Goal: Task Accomplishment & Management: Manage account settings

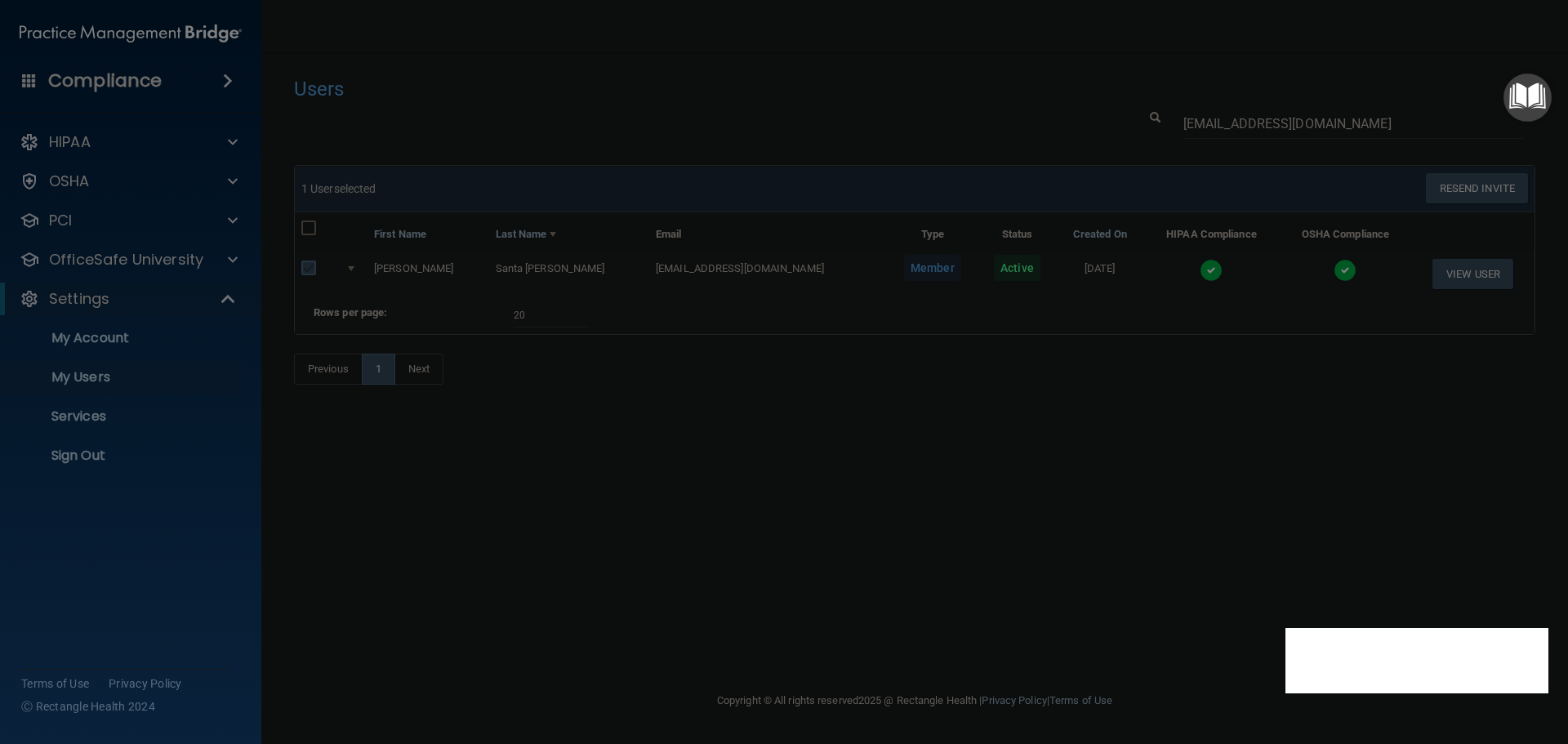
select select "20"
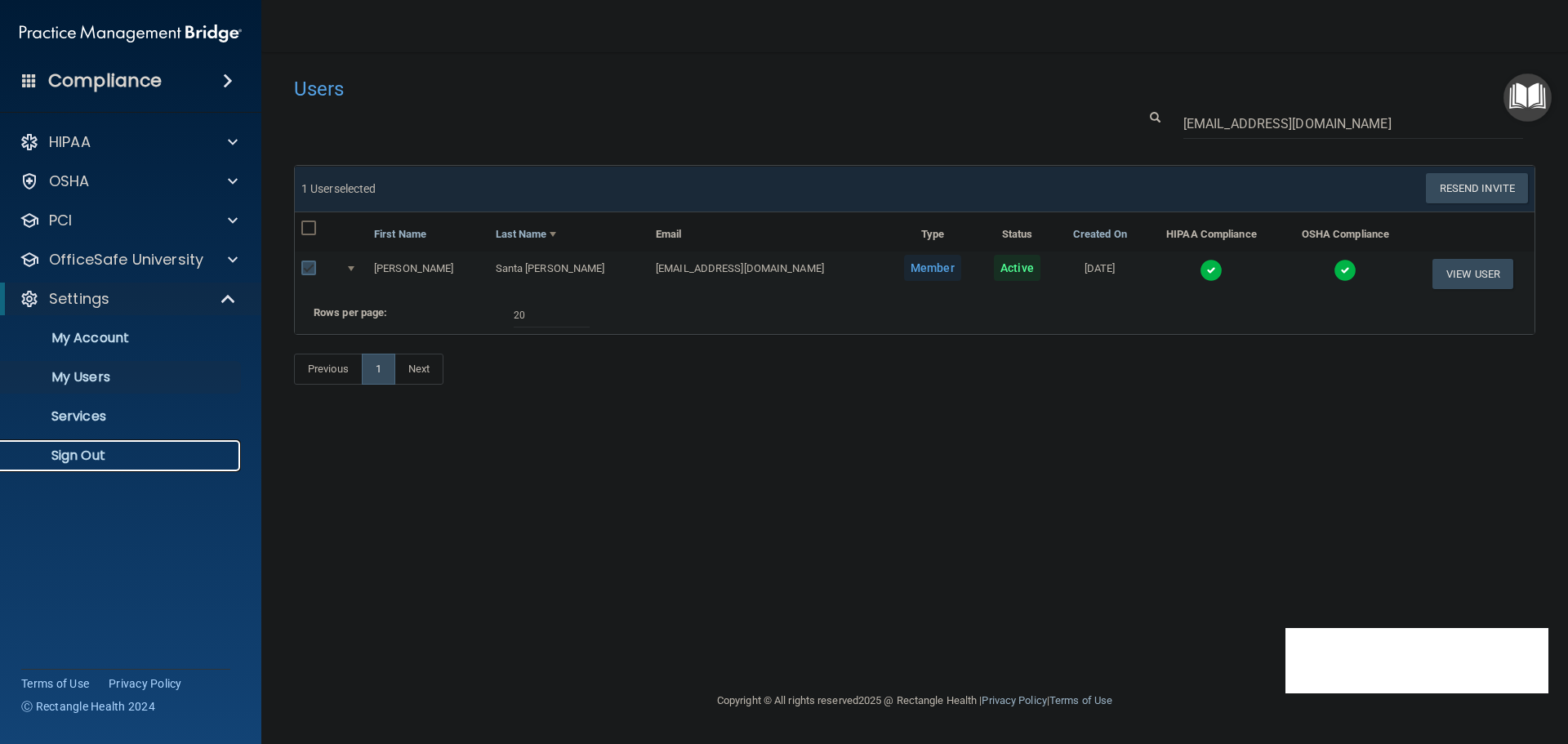
click at [127, 449] on p "Sign Out" at bounding box center [122, 455] width 223 height 16
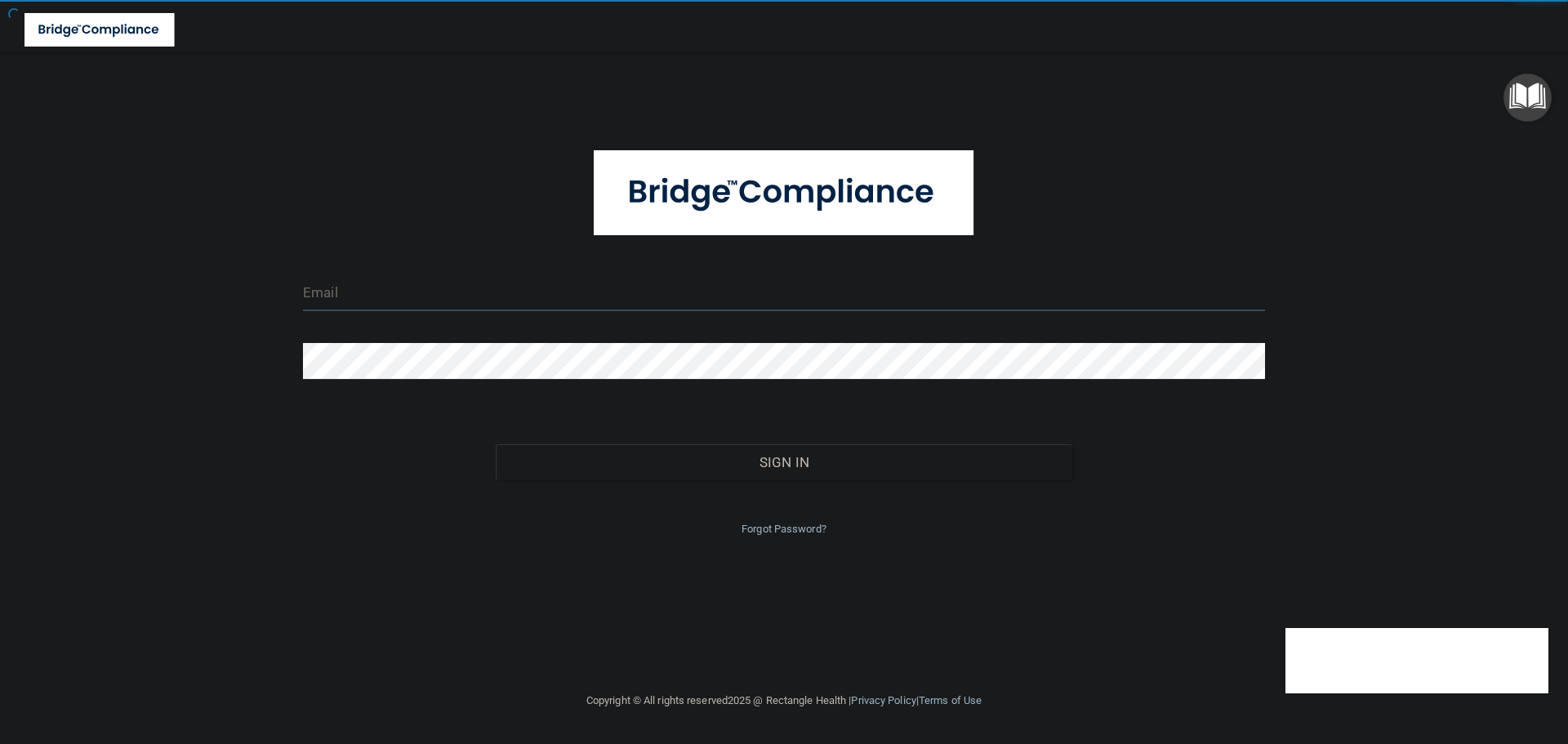
type input "cfletcher@rectanglehealth.com"
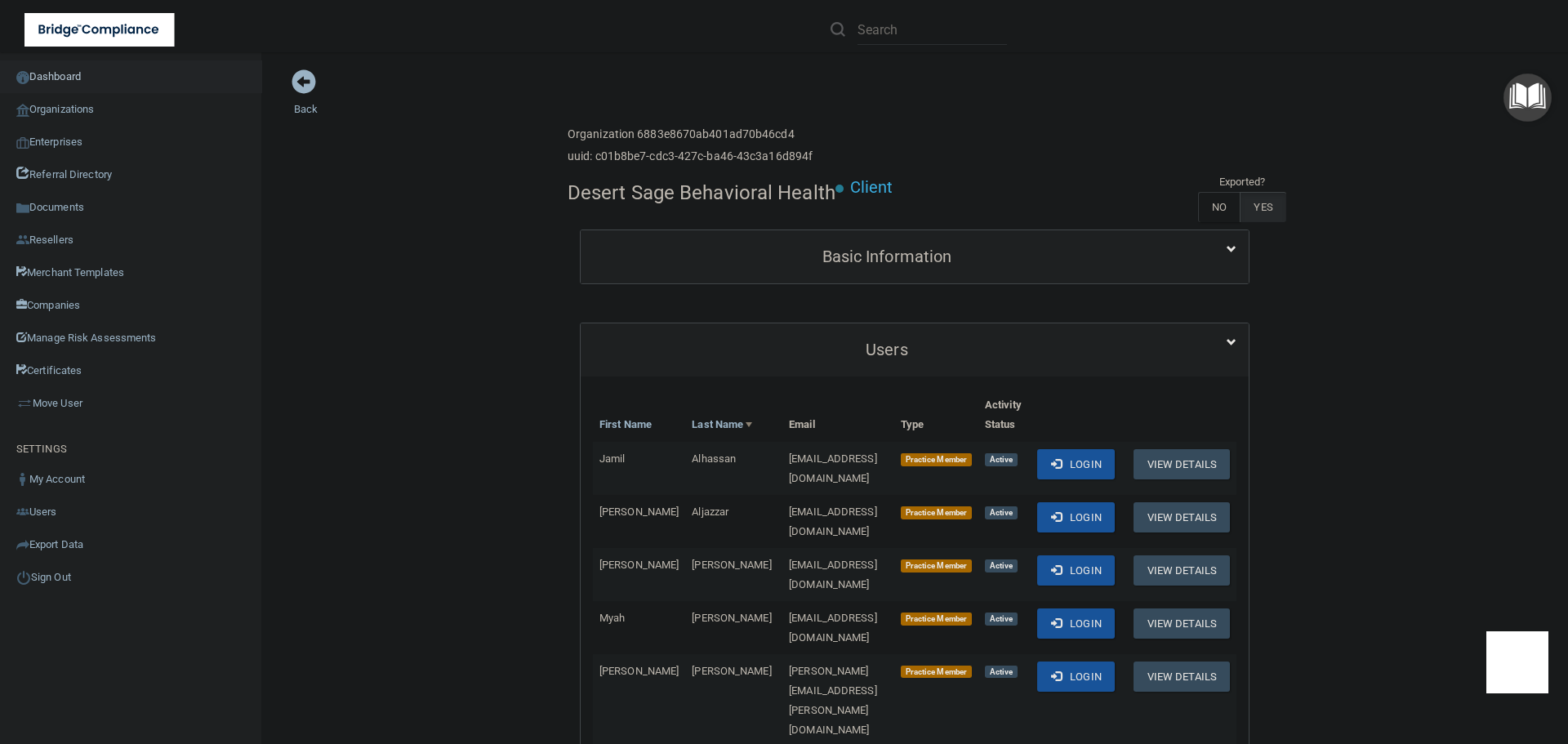
scroll to position [81, 0]
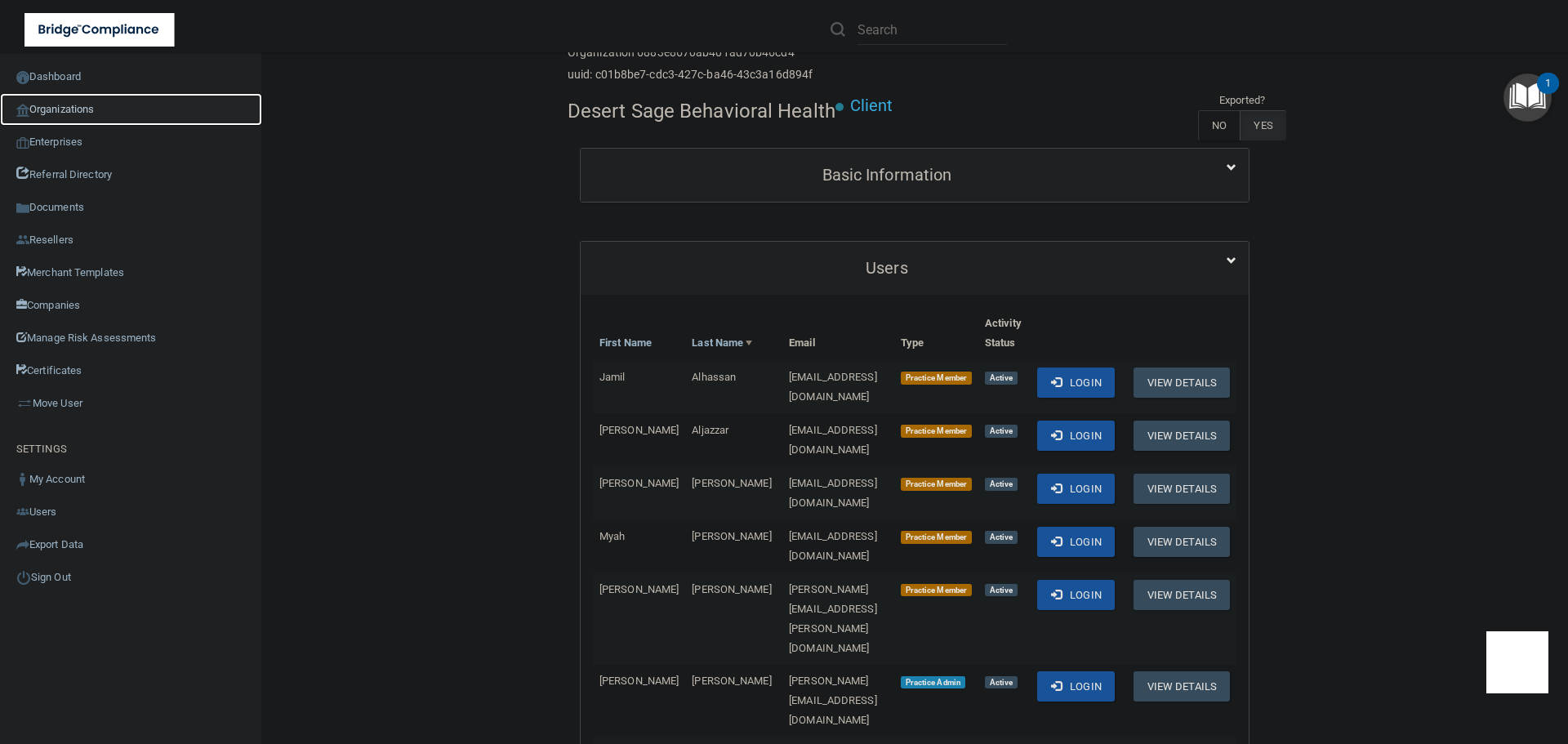
click at [95, 108] on link "Organizations" at bounding box center [131, 110] width 262 height 33
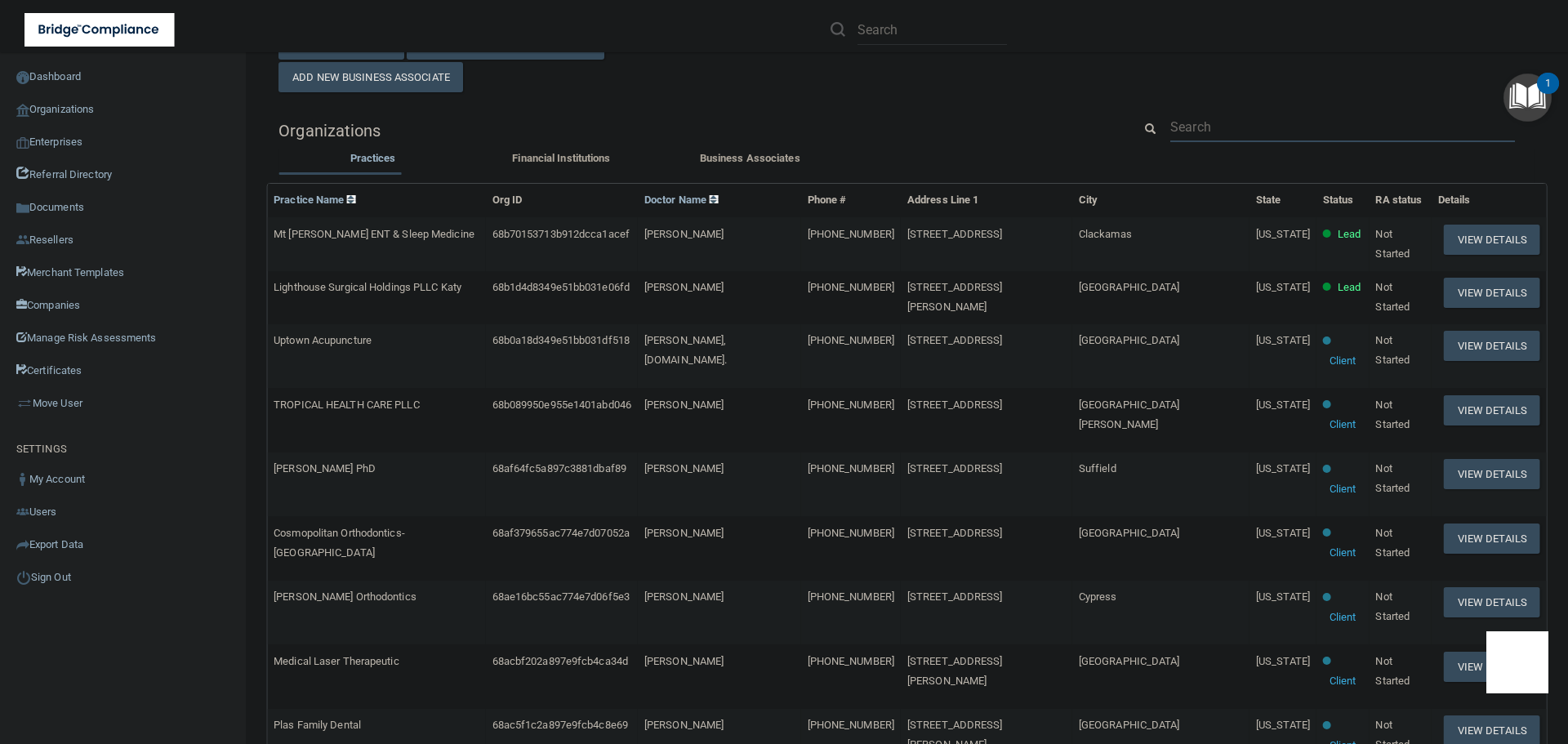
click at [1197, 123] on input "text" at bounding box center [1342, 126] width 344 height 30
paste input "[EMAIL_ADDRESS][DOMAIN_NAME]"
type input "[EMAIL_ADDRESS][DOMAIN_NAME]"
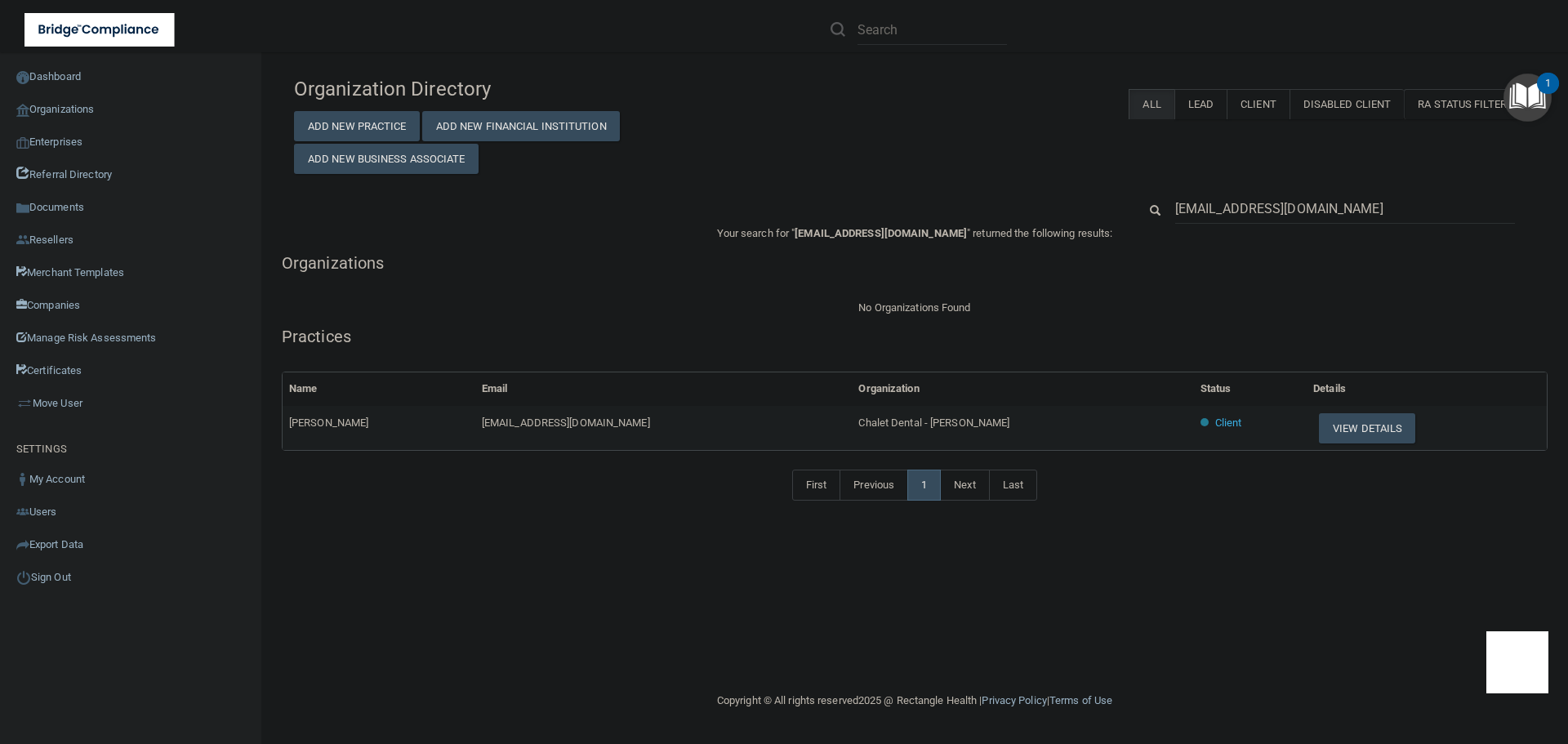
drag, startPoint x: 931, startPoint y: 416, endPoint x: 735, endPoint y: 421, distance: 196.1
click at [735, 421] on tr "[PERSON_NAME] [EMAIL_ADDRESS][DOMAIN_NAME] Chalet Dental - [PERSON_NAME] Client…" at bounding box center [915, 427] width 1264 height 44
copy tr "Chalet Dental - [PERSON_NAME]"
click at [1193, 203] on input "[EMAIL_ADDRESS][DOMAIN_NAME]" at bounding box center [1345, 208] width 340 height 30
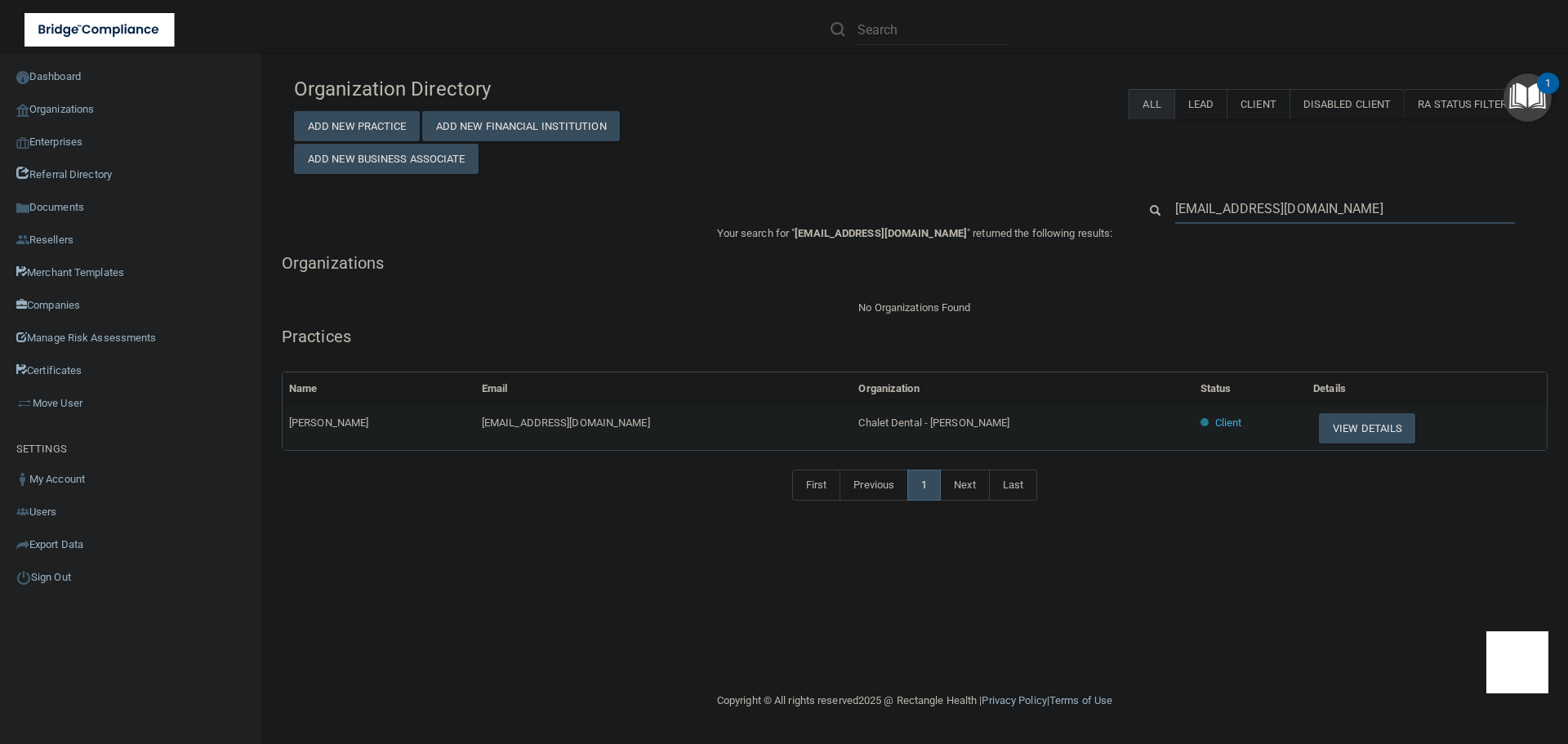
click at [1193, 203] on input "[EMAIL_ADDRESS][DOMAIN_NAME]" at bounding box center [1345, 208] width 340 height 30
paste input "[EMAIL_ADDRESS]"
type input "[EMAIL_ADDRESS][DOMAIN_NAME]"
click at [902, 422] on span "[PERSON_NAME], DMD" at bounding box center [956, 422] width 109 height 12
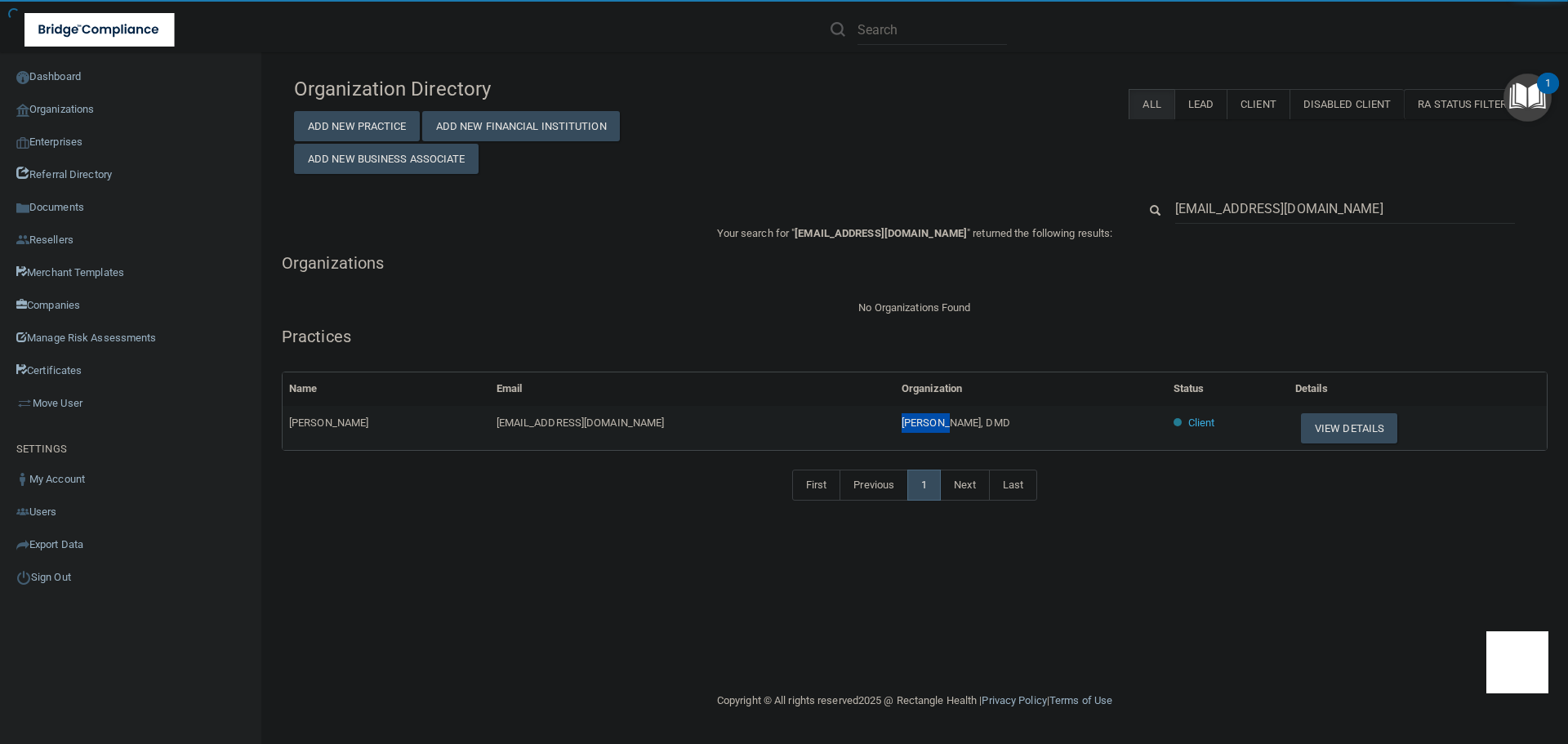
click at [902, 422] on span "[PERSON_NAME], DMD" at bounding box center [956, 422] width 109 height 12
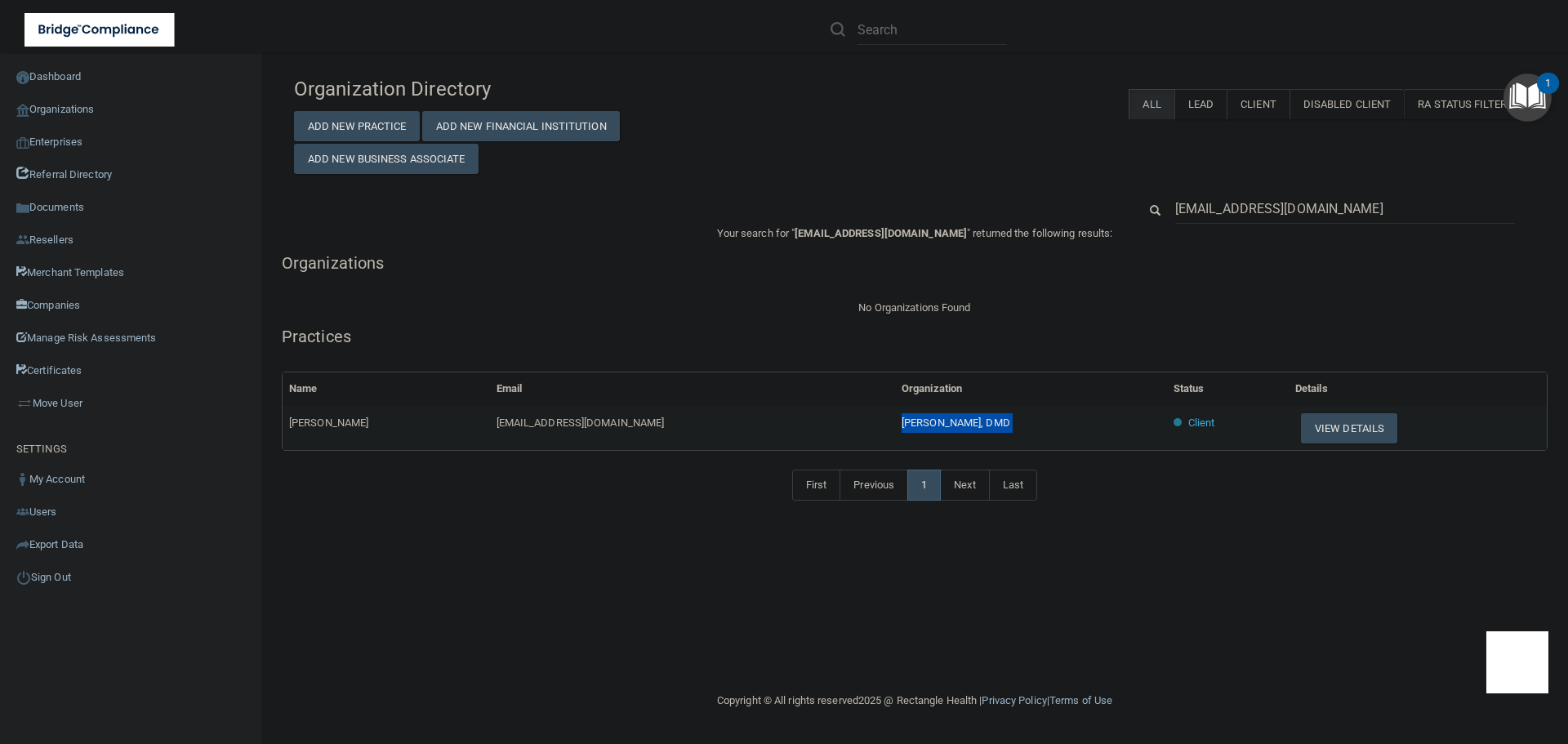
copy tr "[PERSON_NAME], DMD"
click at [1255, 208] on input "[EMAIL_ADDRESS][DOMAIN_NAME]" at bounding box center [1345, 208] width 340 height 30
paste input "[PERSON_NAME]@hot"
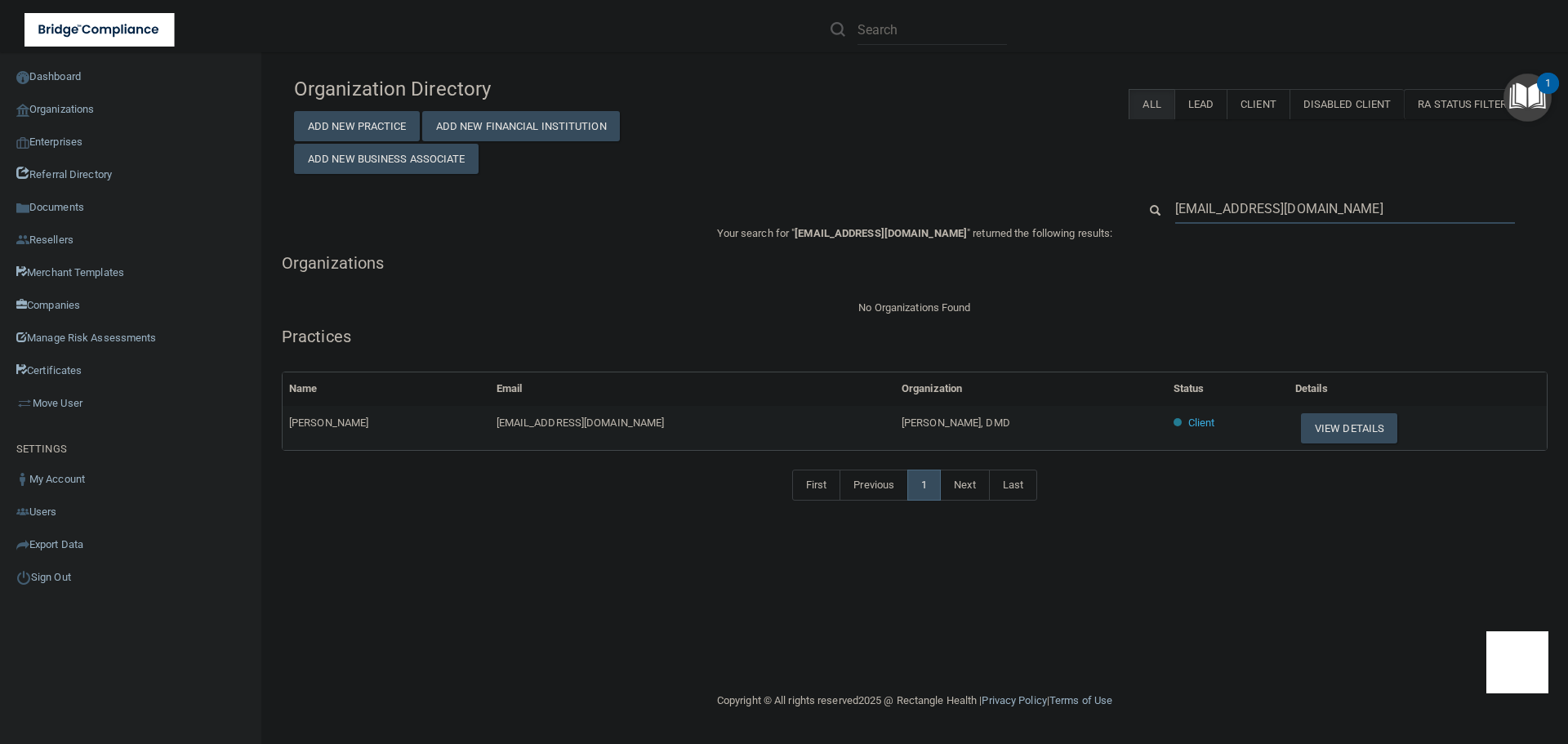
type input "[PERSON_NAME][EMAIL_ADDRESS][DOMAIN_NAME]"
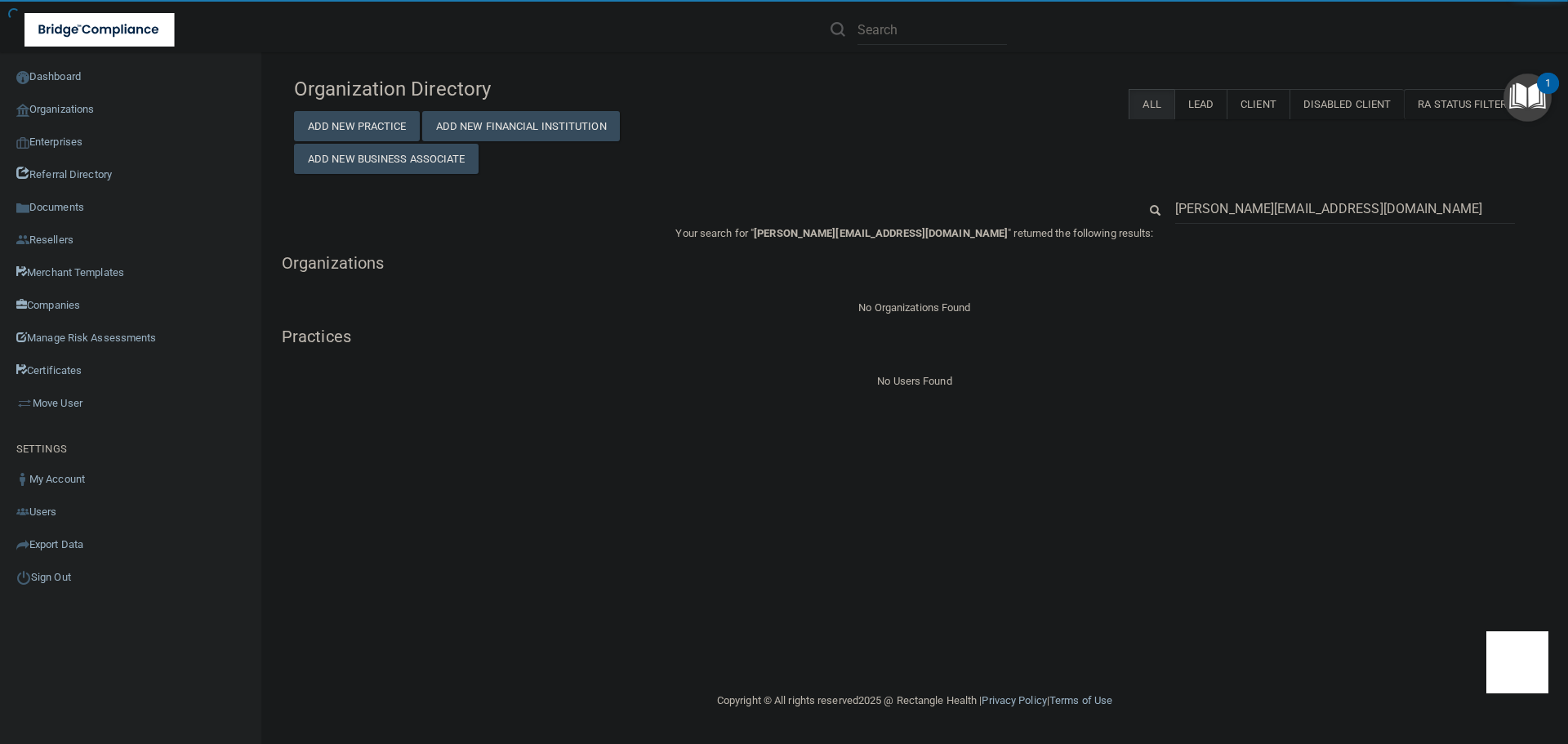
click at [1187, 208] on input "[PERSON_NAME][EMAIL_ADDRESS][DOMAIN_NAME]" at bounding box center [1345, 208] width 340 height 30
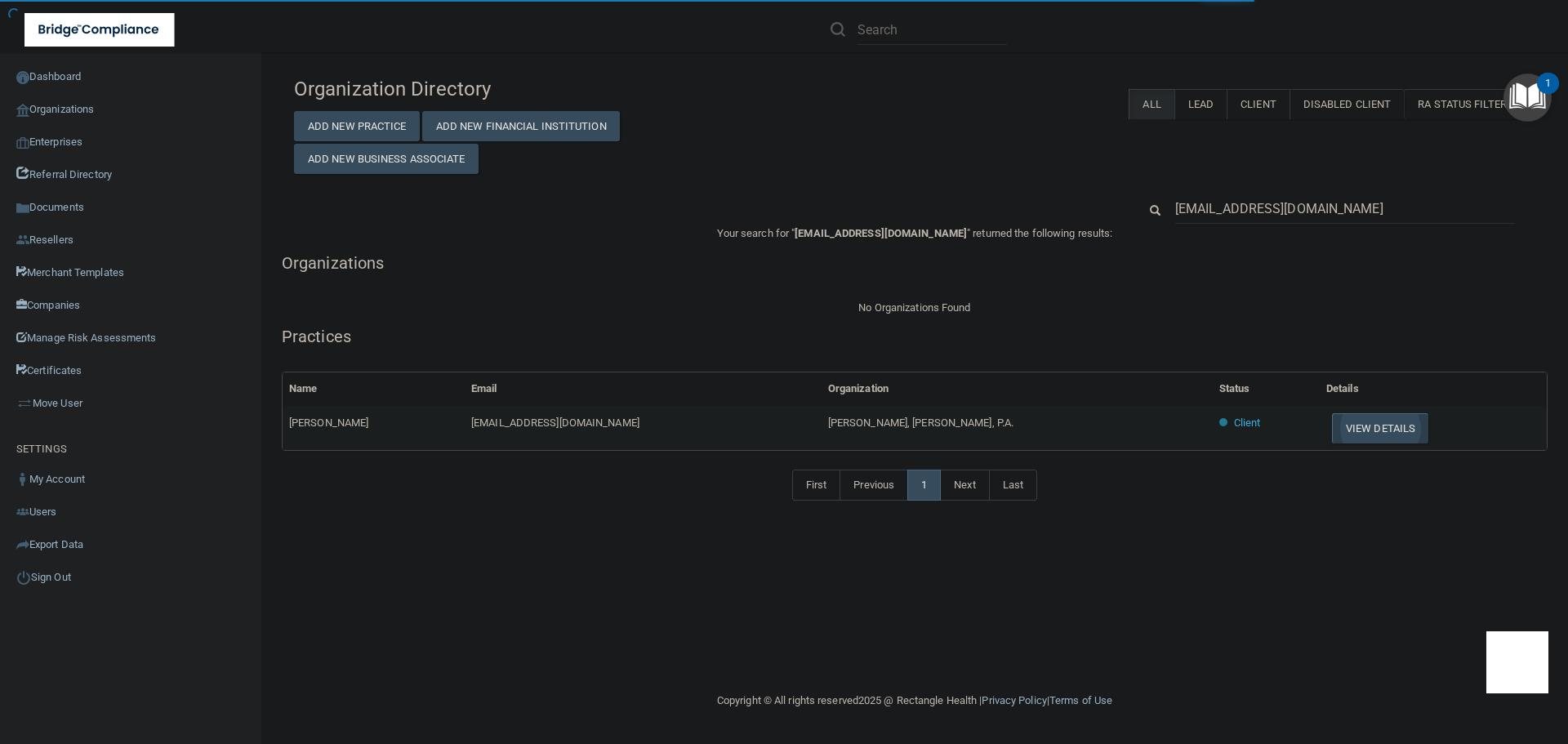
type input "[EMAIL_ADDRESS][DOMAIN_NAME]"
click at [1332, 430] on button "View Details" at bounding box center [1379, 428] width 96 height 30
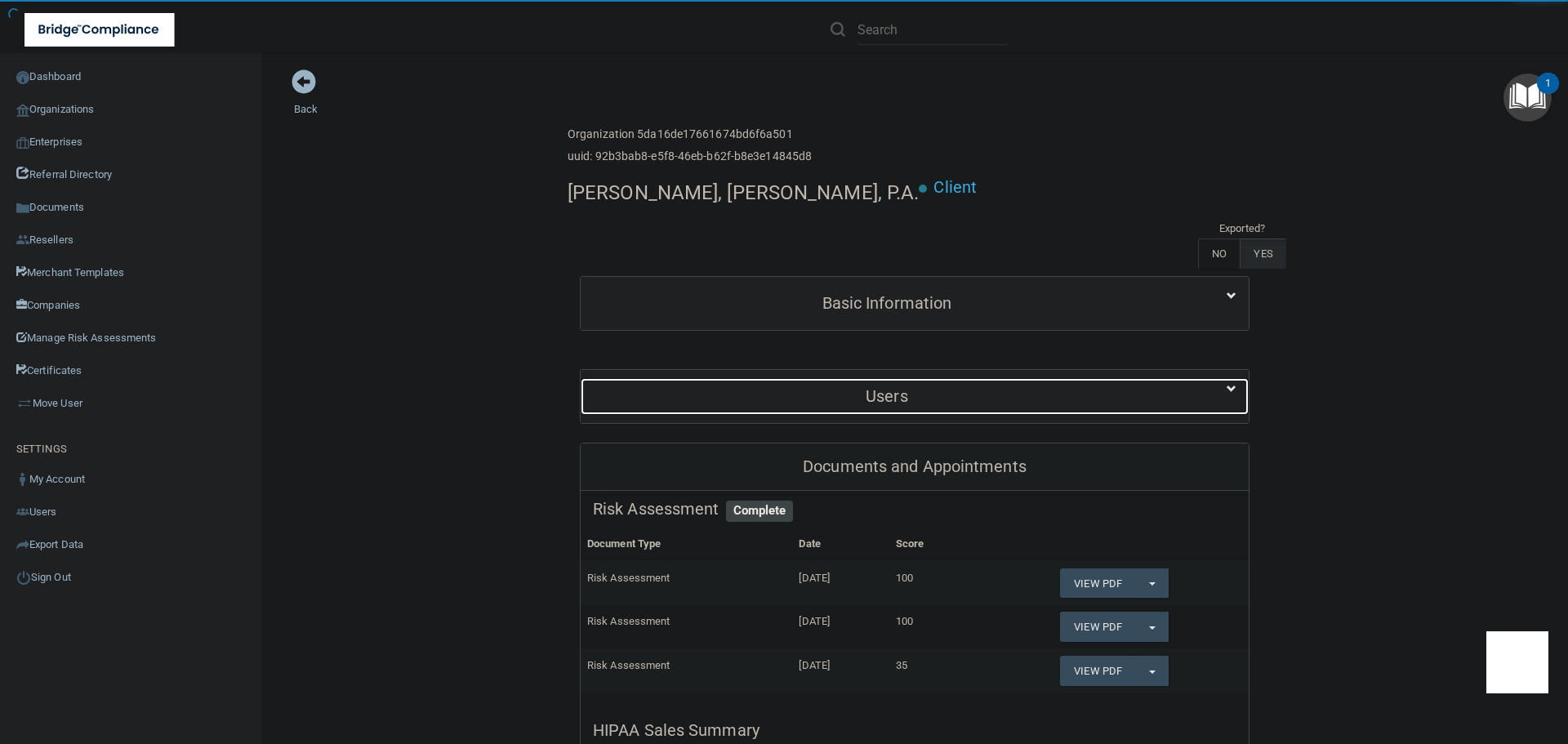
click at [799, 387] on h5 "Users" at bounding box center [886, 395] width 588 height 18
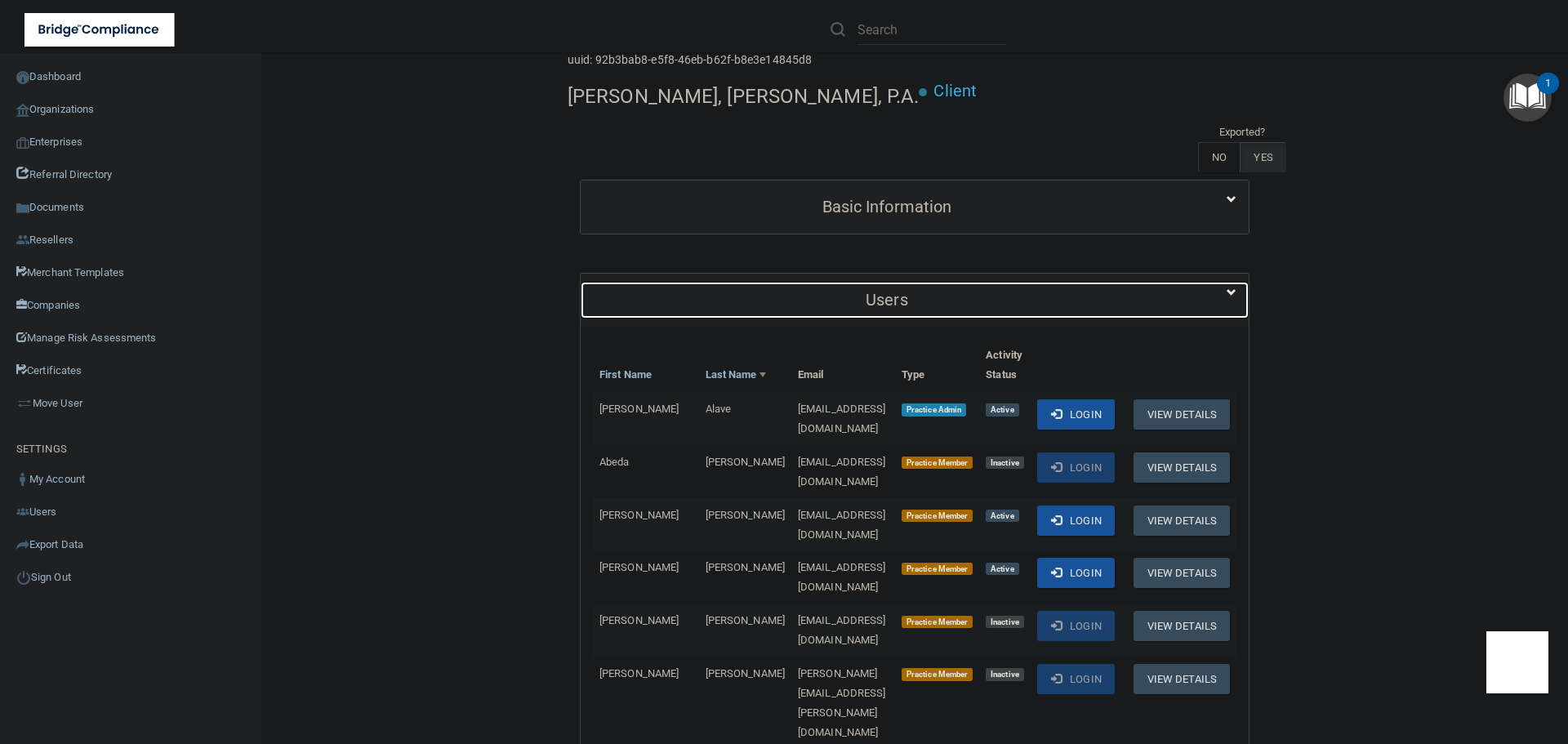
scroll to position [245, 0]
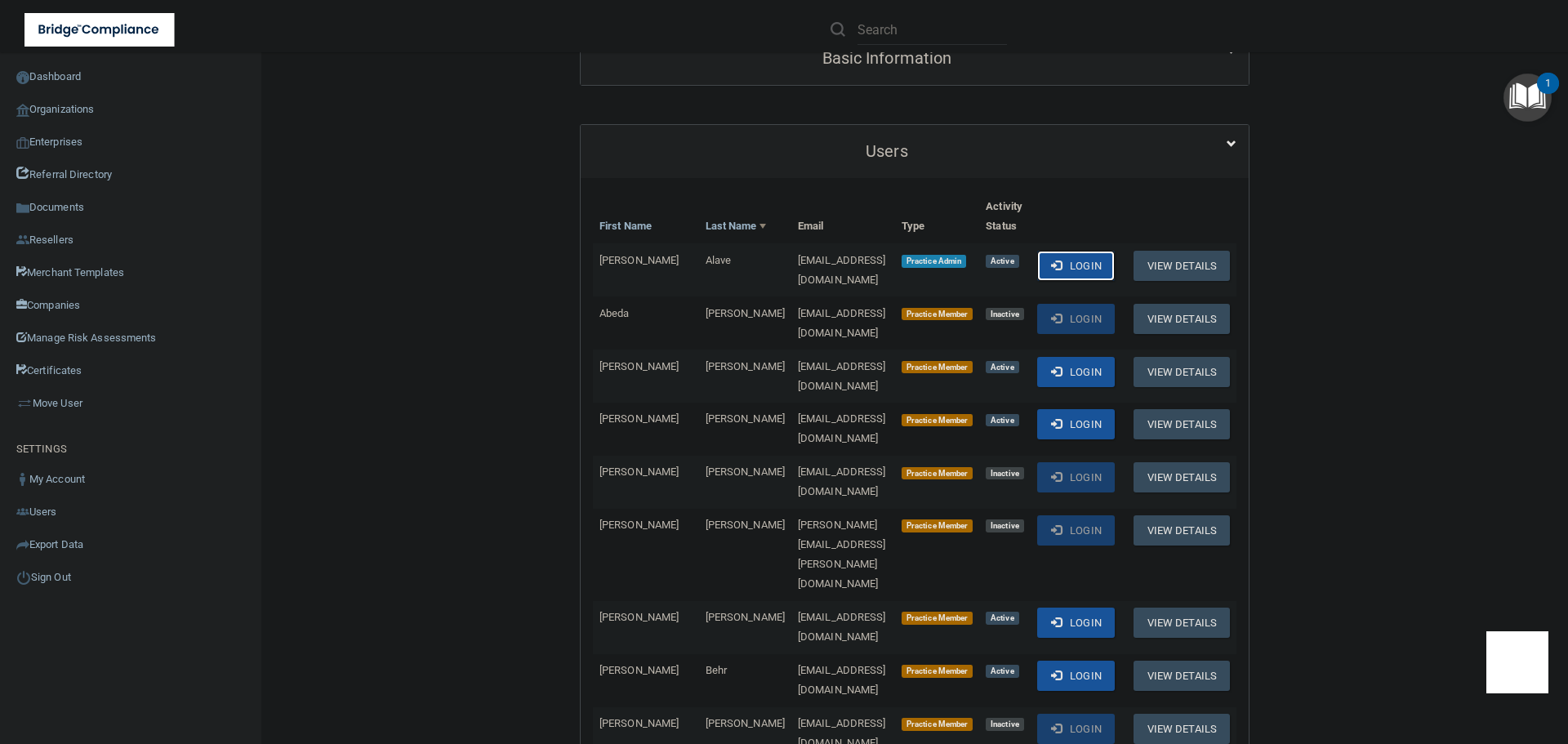
click at [1065, 251] on button "Login" at bounding box center [1076, 266] width 78 height 30
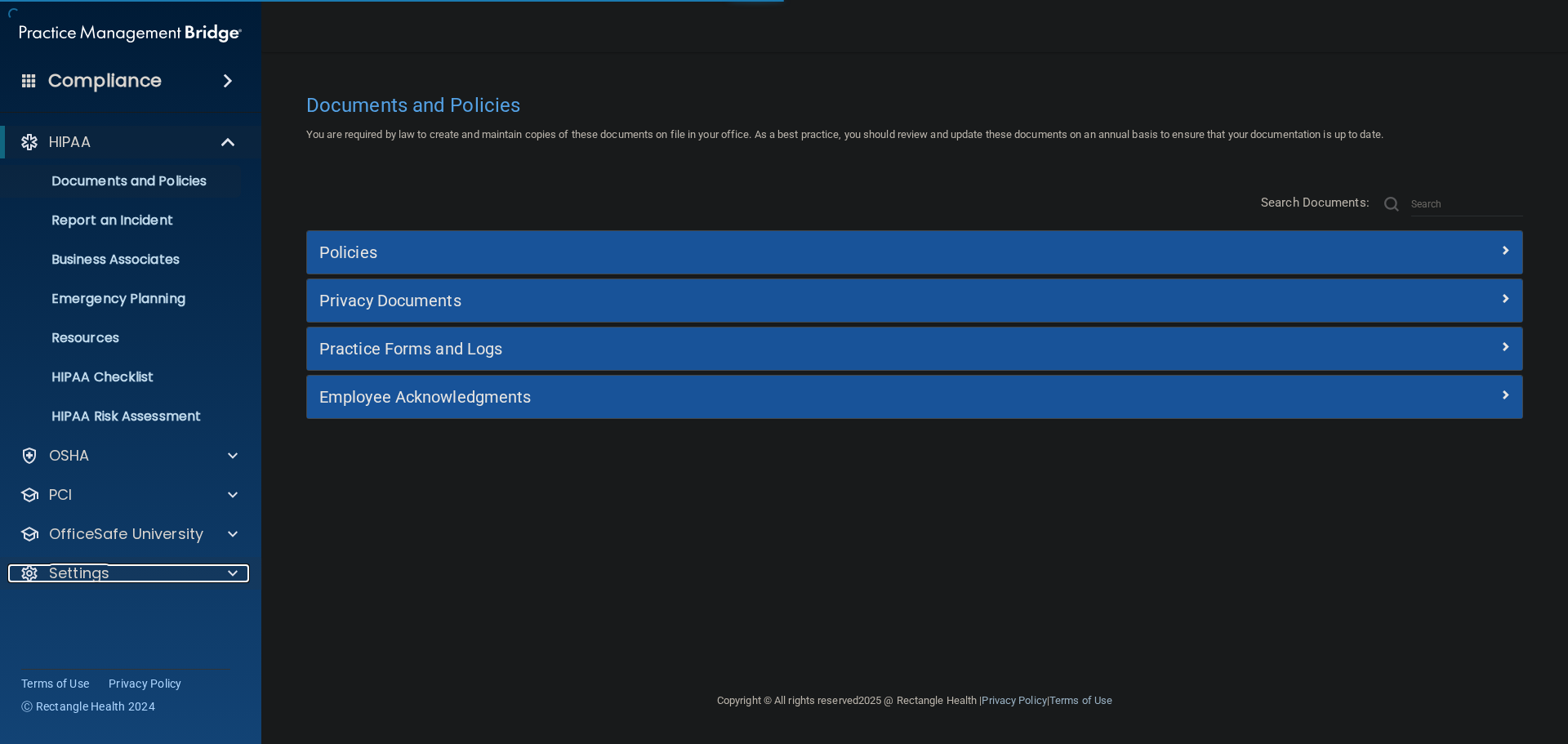
click at [226, 567] on div at bounding box center [229, 573] width 41 height 20
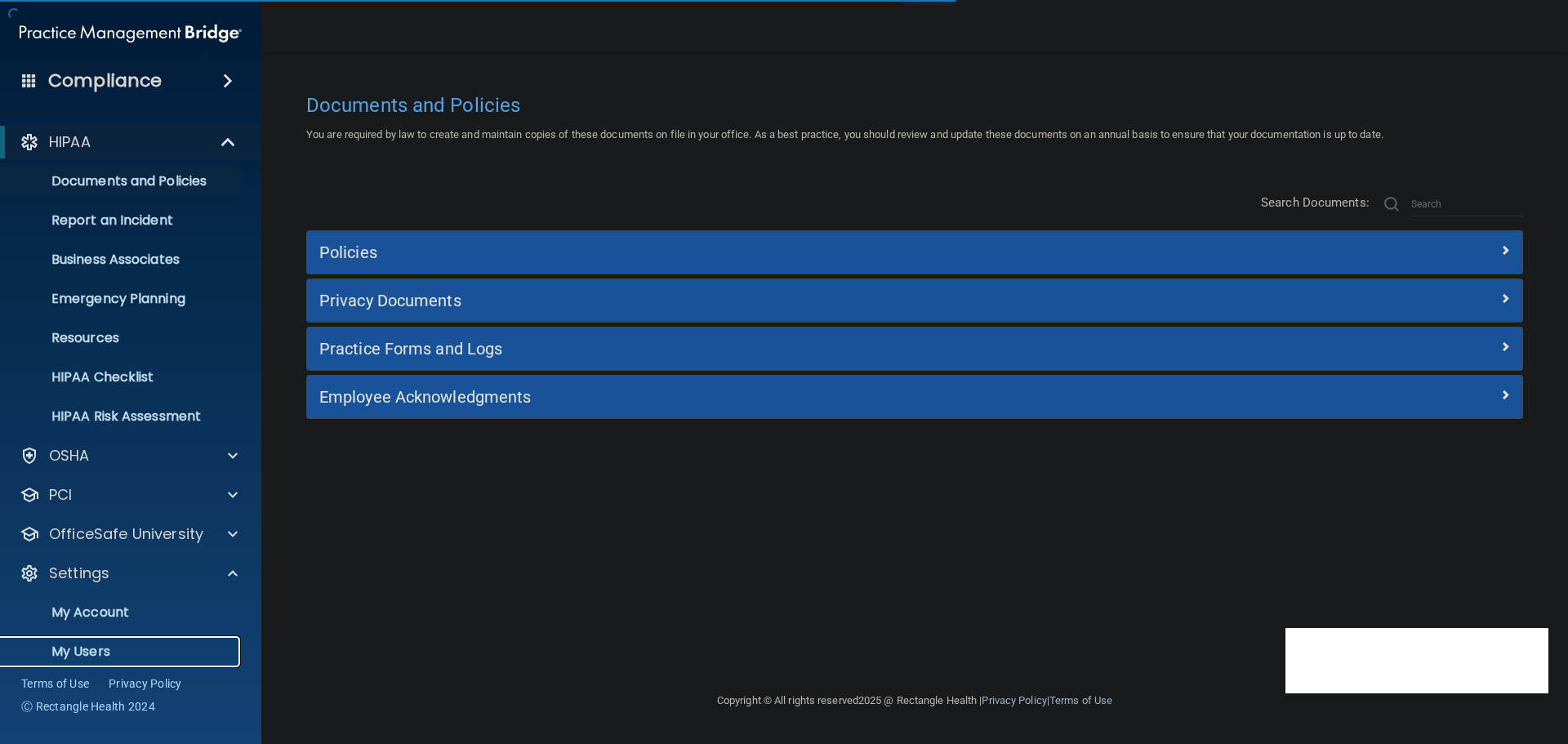
click at [97, 644] on p "My Users" at bounding box center [122, 651] width 223 height 16
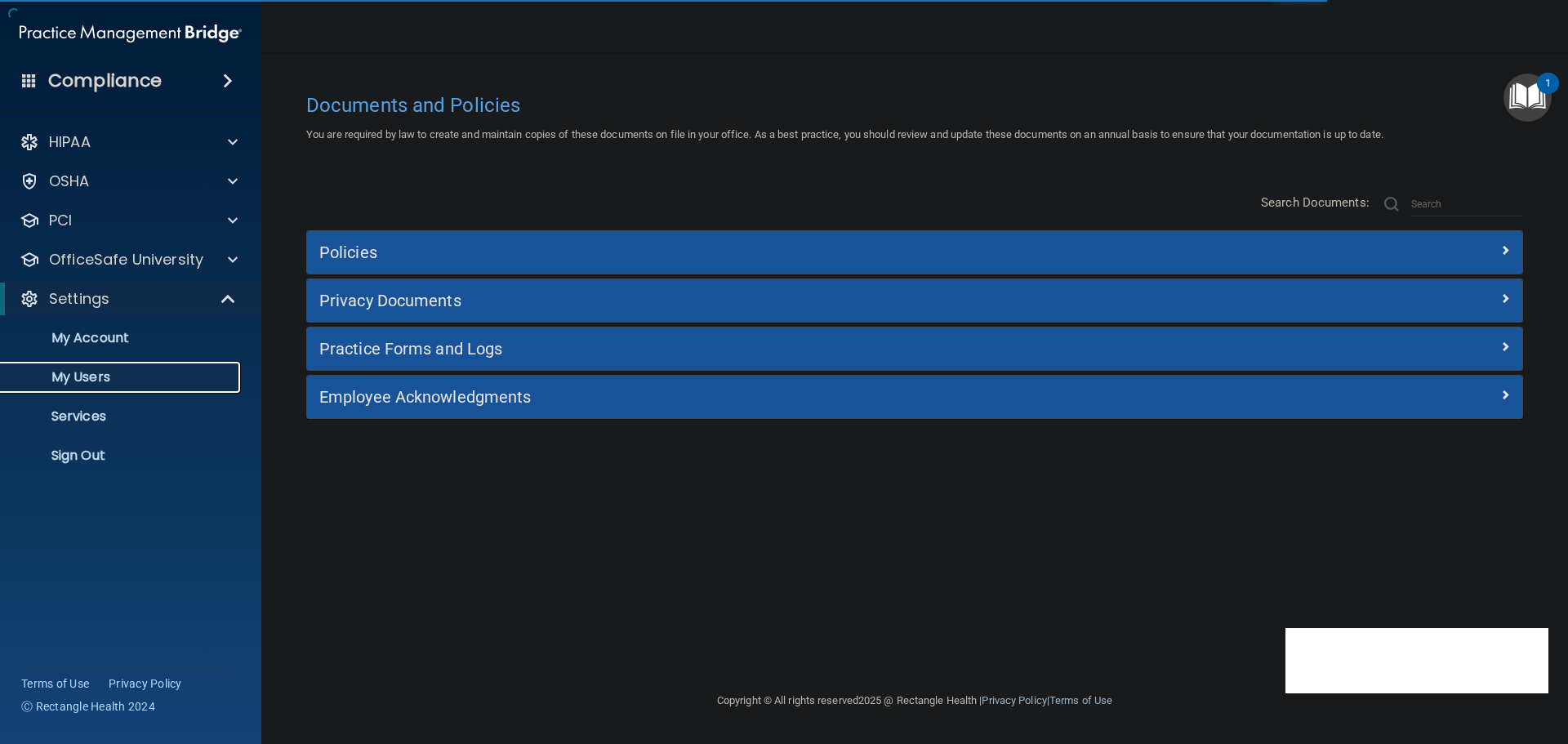
select select "20"
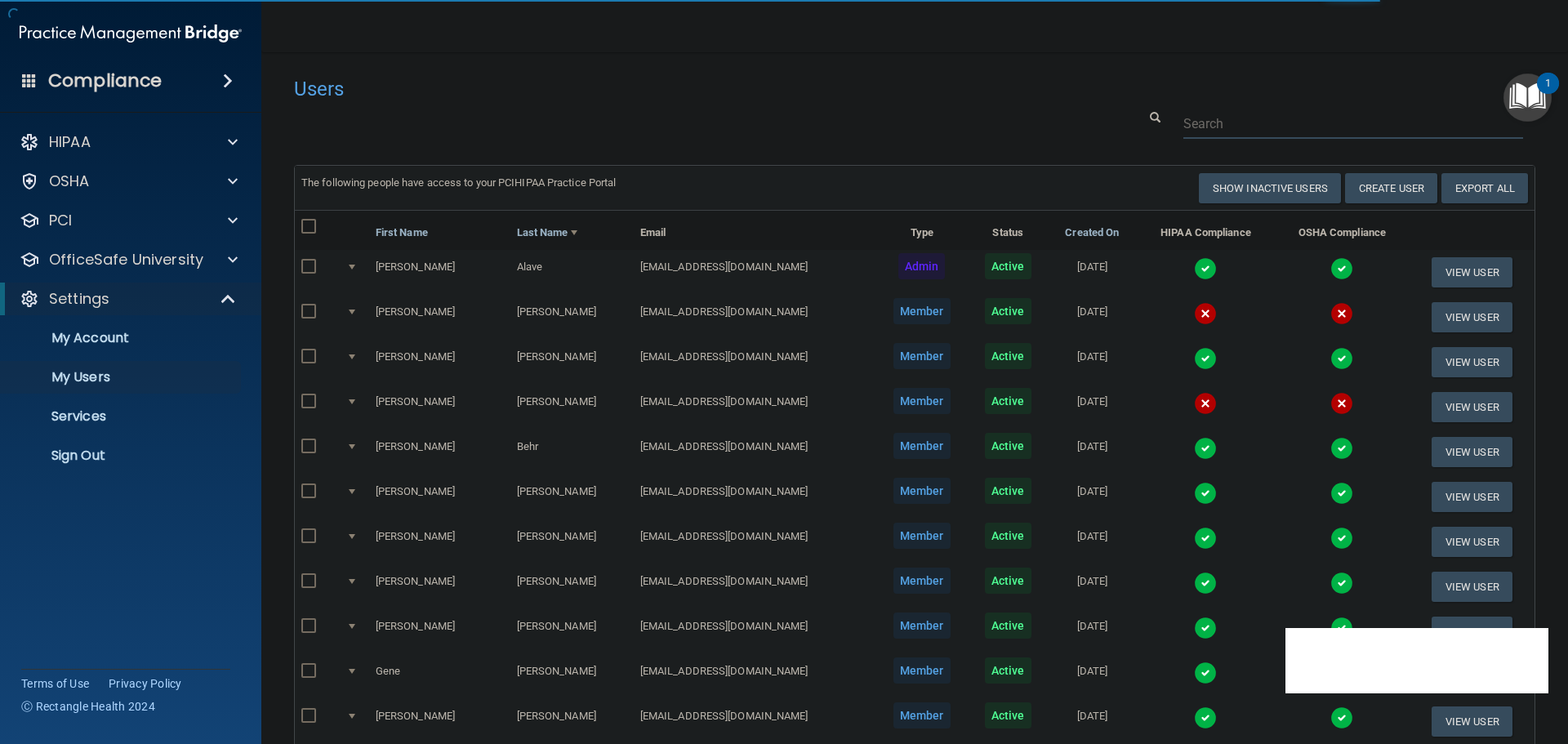
click at [1191, 128] on input "text" at bounding box center [1353, 124] width 340 height 30
paste input "[PERSON_NAME][EMAIL_ADDRESS][DOMAIN_NAME]"
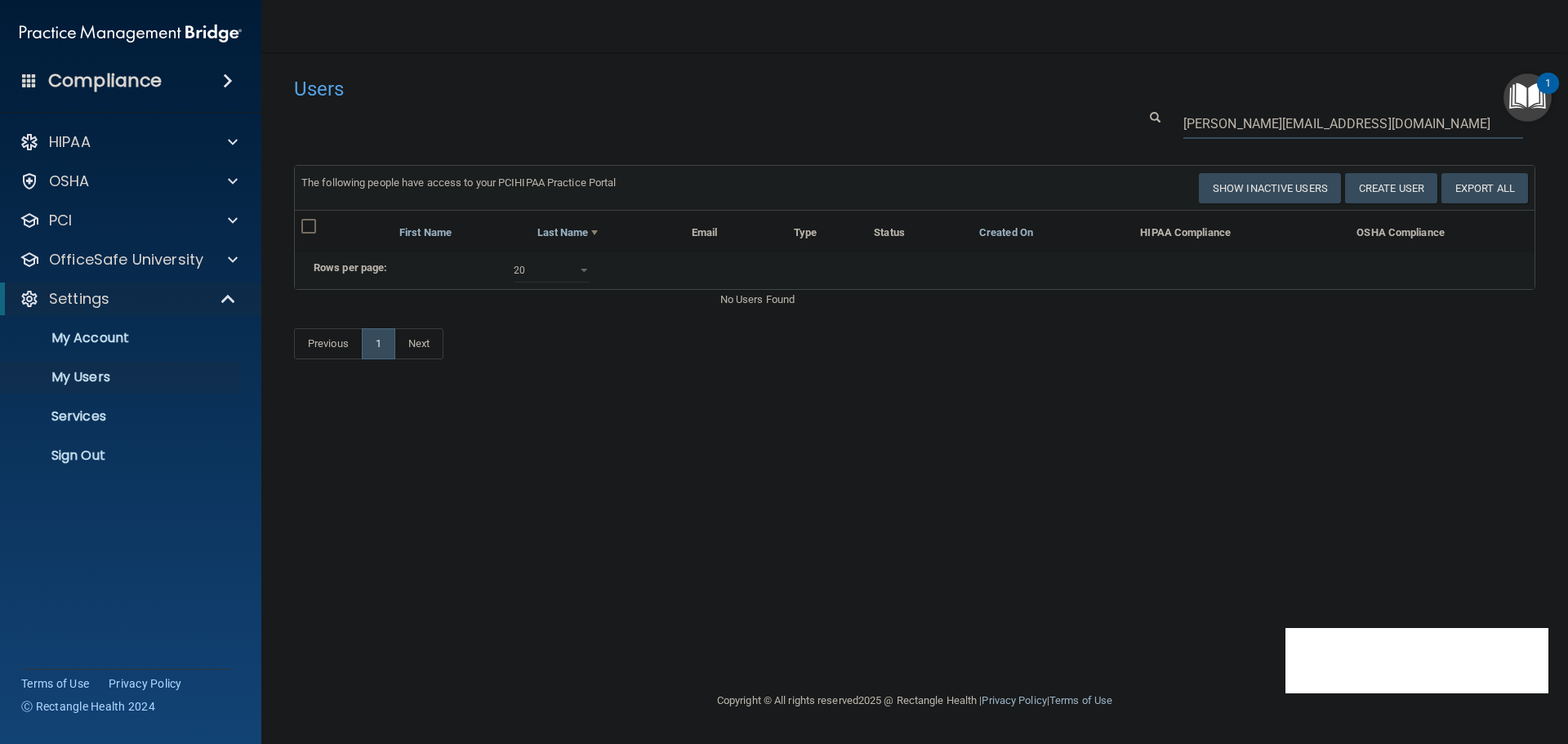
click at [1189, 126] on input "[PERSON_NAME][EMAIL_ADDRESS][DOMAIN_NAME]" at bounding box center [1353, 124] width 340 height 30
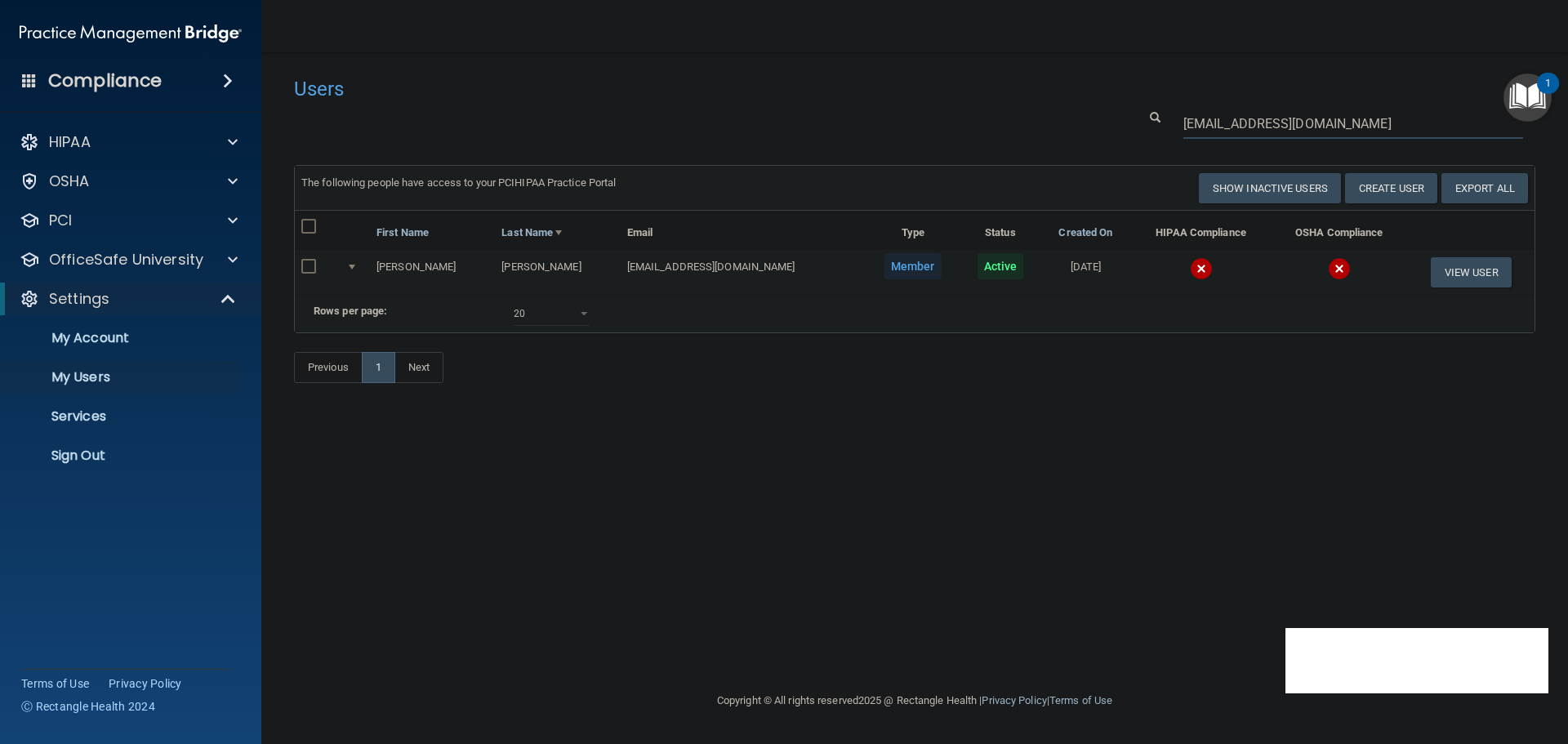
type input "[EMAIL_ADDRESS][DOMAIN_NAME]"
click at [1190, 262] on img at bounding box center [1201, 268] width 22 height 22
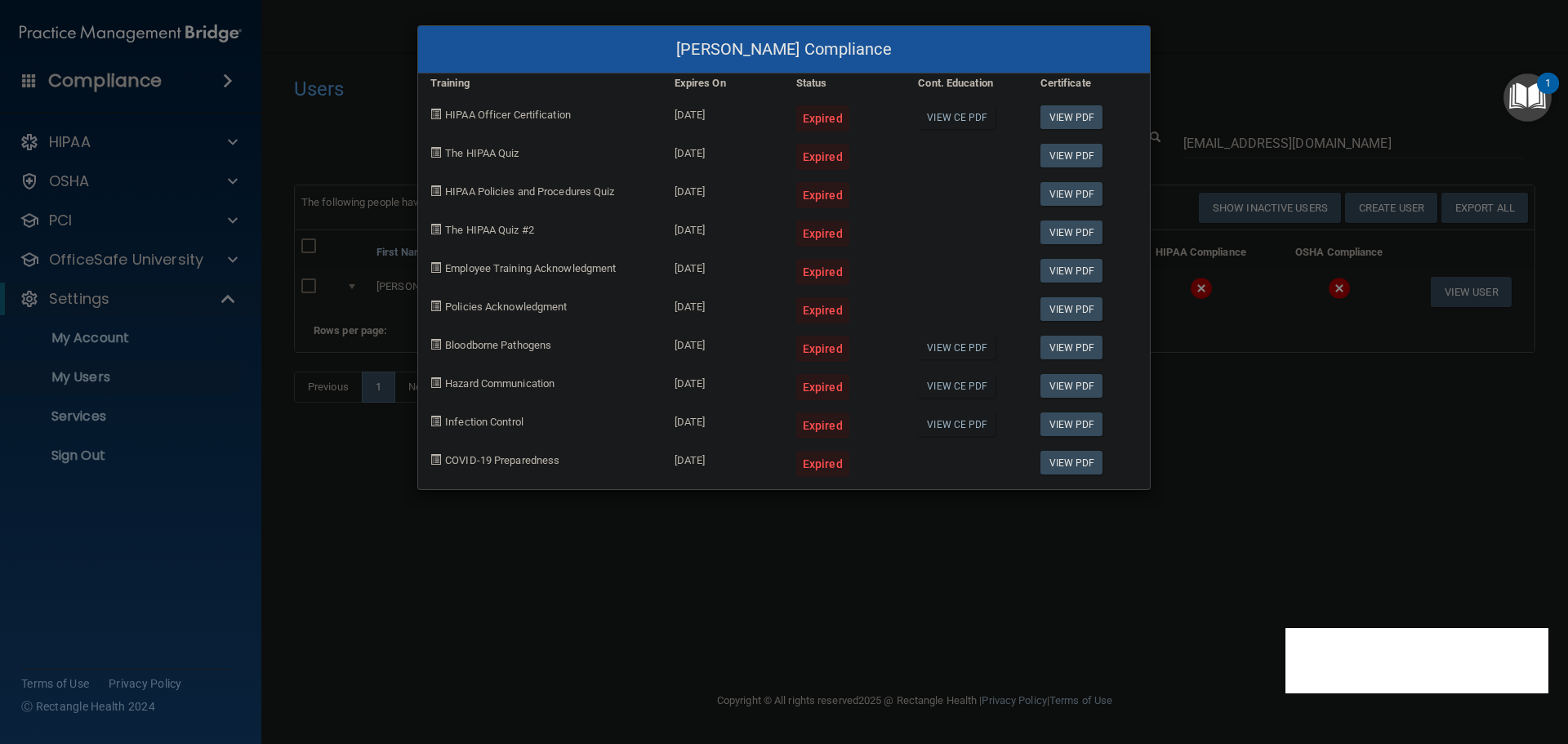
click at [1198, 452] on div "Kelly Allen's Compliance Training Expires On Status Cont. Education Certificate…" at bounding box center [784, 372] width 1568 height 744
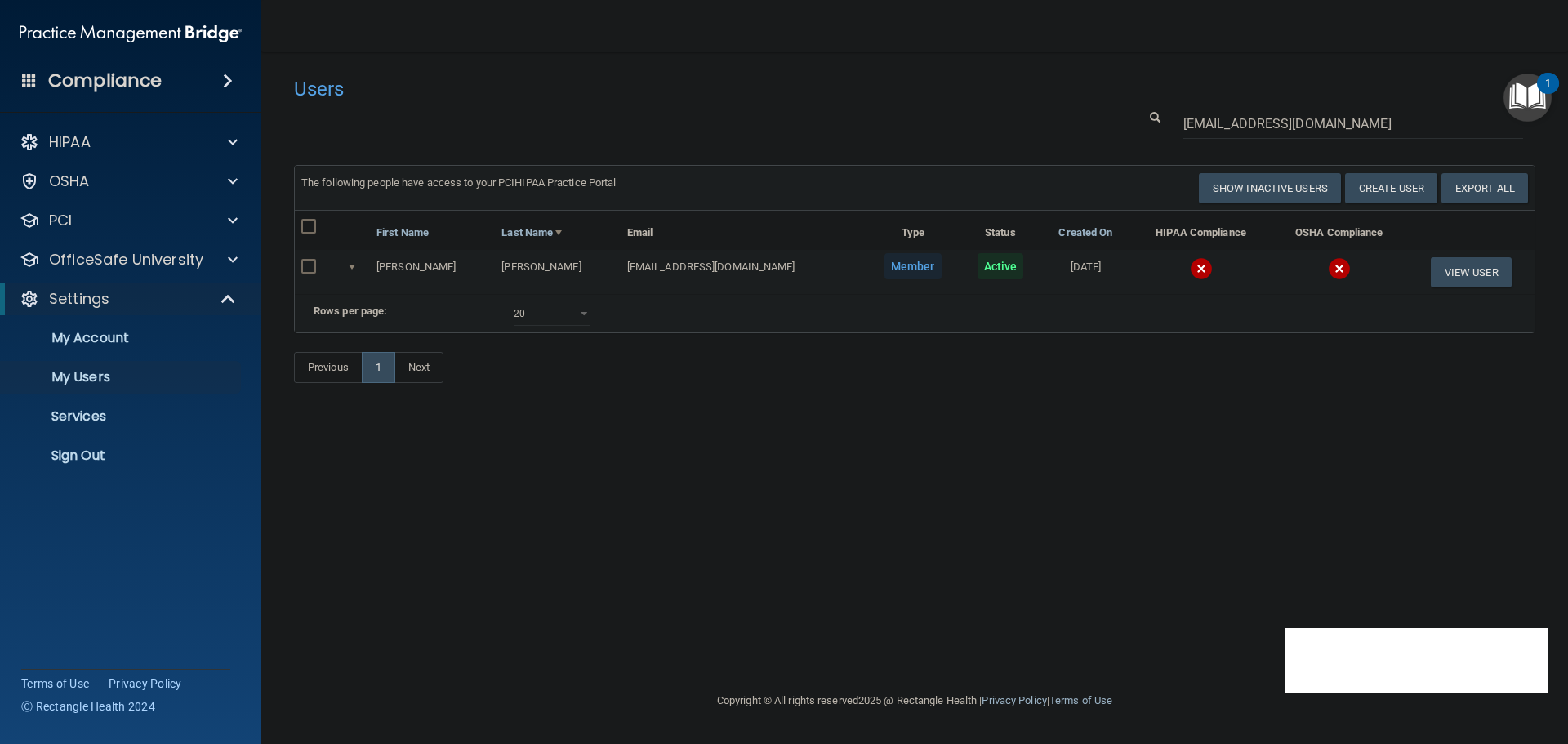
click at [308, 266] on input "checkbox" at bounding box center [311, 266] width 19 height 13
checkbox input "true"
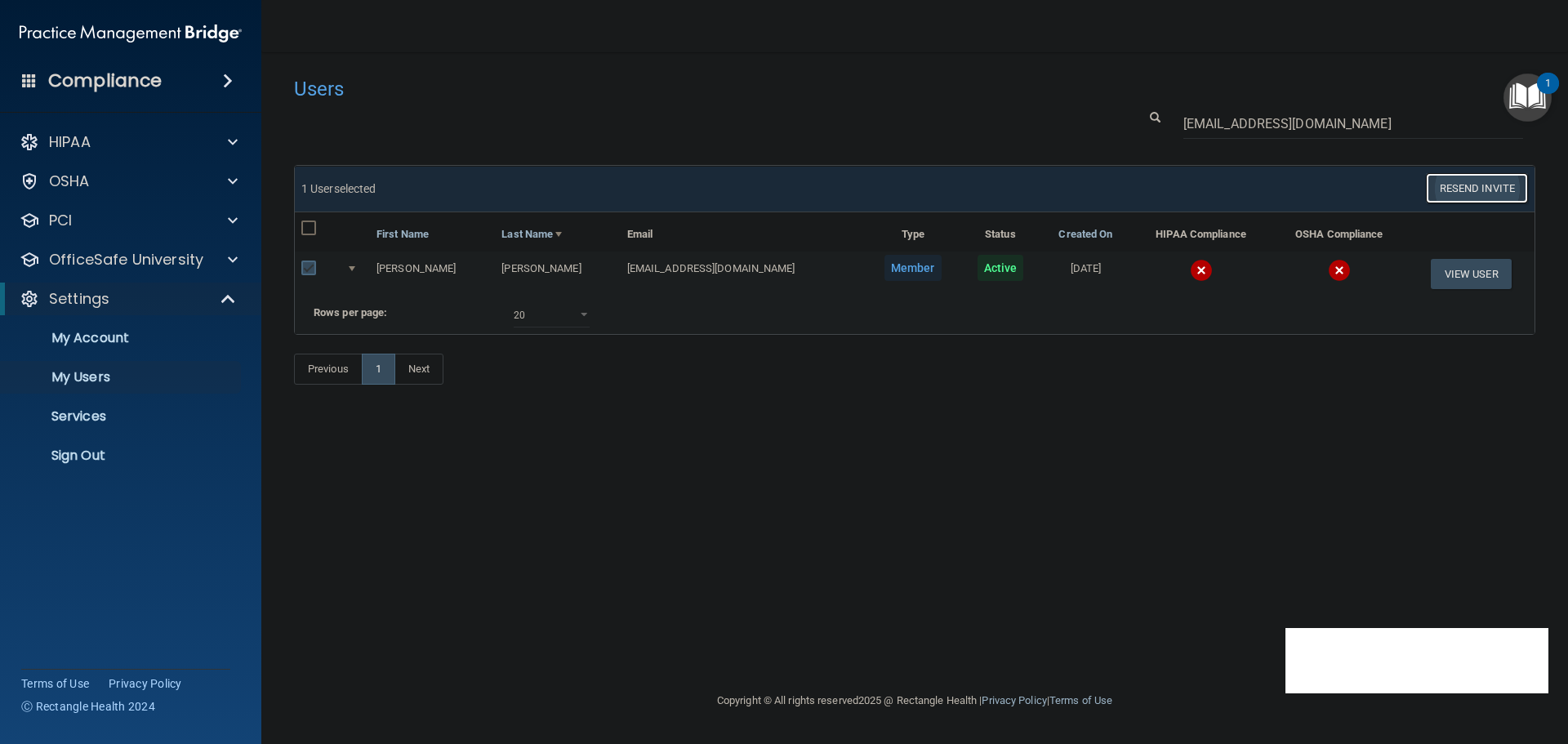
click at [1469, 189] on button "Resend Invite" at bounding box center [1477, 188] width 102 height 30
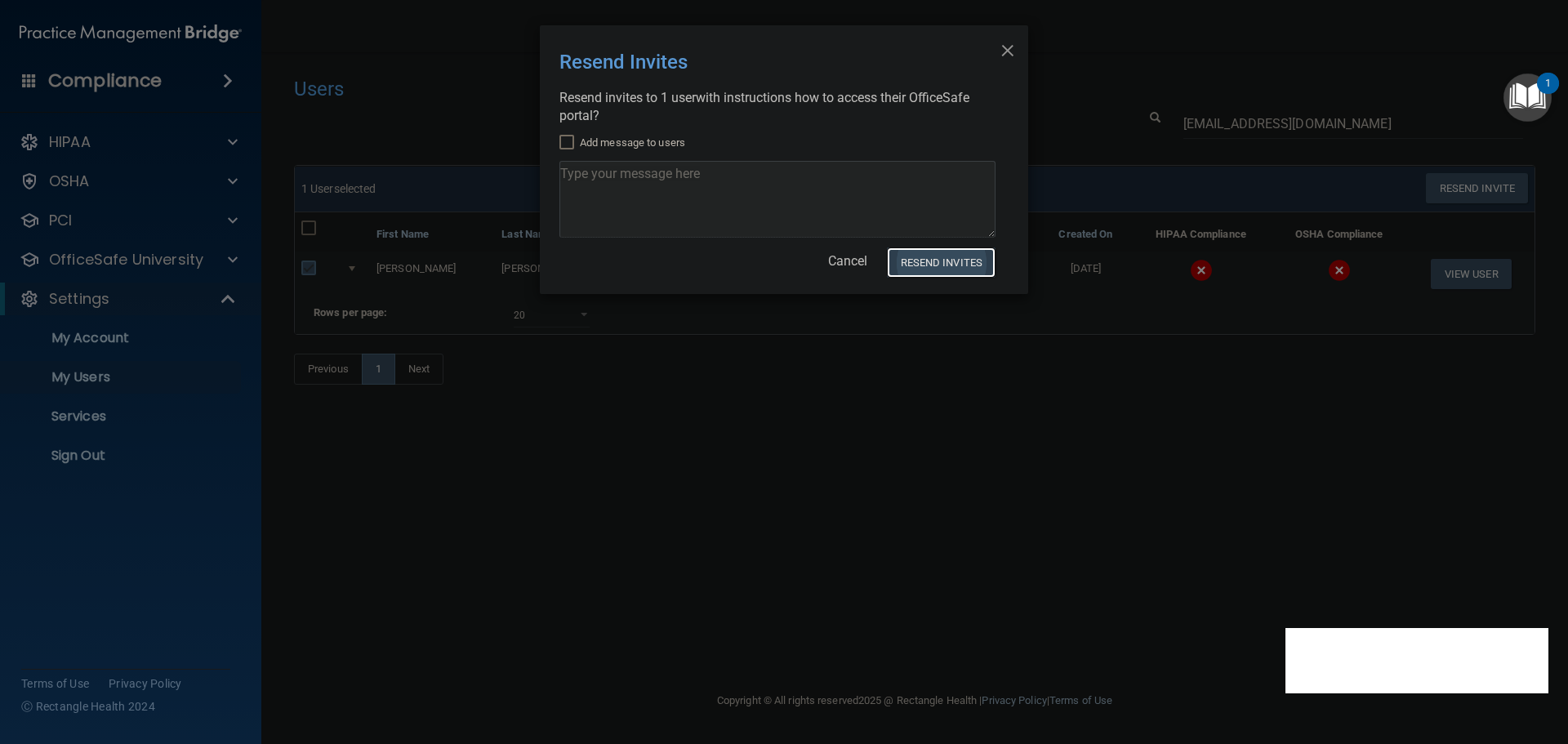
click at [941, 257] on button "Resend Invites" at bounding box center [941, 262] width 109 height 30
